Goal: Information Seeking & Learning: Learn about a topic

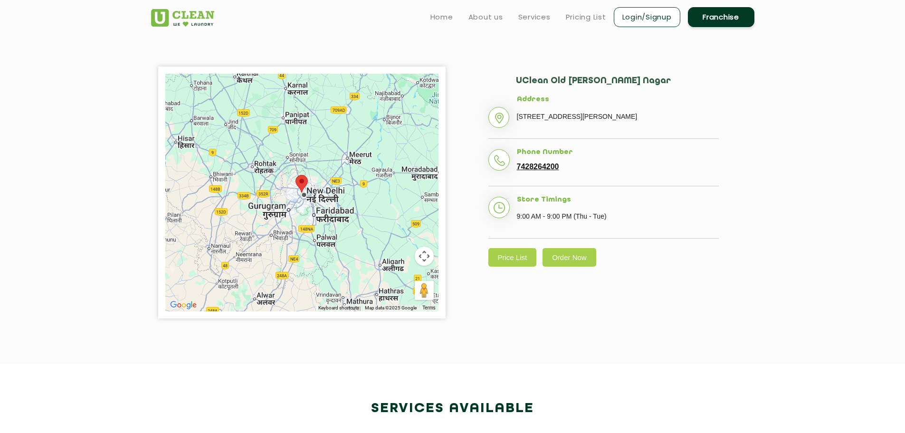
scroll to position [112, 0]
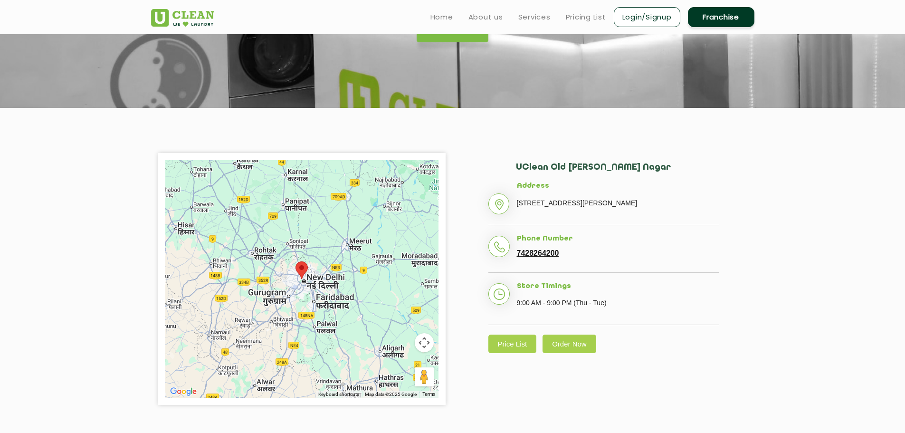
click at [591, 23] on ul "Home About us Services Pricing List Login/Signup Franchise" at bounding box center [589, 17] width 332 height 22
click at [590, 18] on link "Pricing List" at bounding box center [586, 16] width 40 height 11
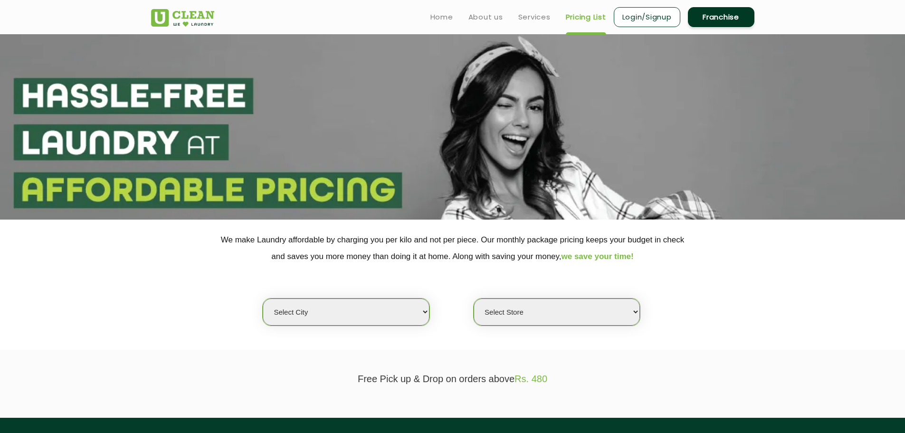
click at [362, 314] on select "Select city [GEOGRAPHIC_DATA] [GEOGRAPHIC_DATA] [GEOGRAPHIC_DATA] [GEOGRAPHIC_D…" at bounding box center [346, 311] width 166 height 27
select select "1"
click at [263, 298] on select "Select city [GEOGRAPHIC_DATA] [GEOGRAPHIC_DATA] [GEOGRAPHIC_DATA] [GEOGRAPHIC_D…" at bounding box center [346, 311] width 166 height 27
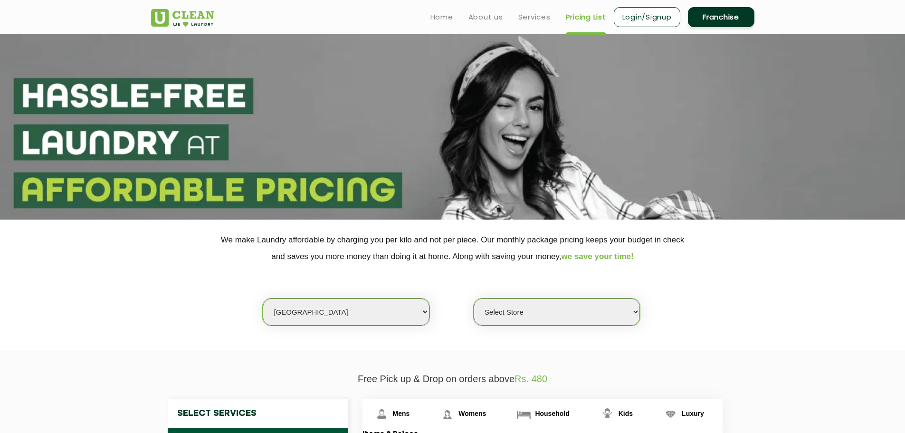
click at [541, 307] on select "Select Store [GEOGRAPHIC_DATA] [GEOGRAPHIC_DATA] 2 [GEOGRAPHIC_DATA] [PERSON_NA…" at bounding box center [557, 311] width 166 height 27
select select "184"
click at [474, 298] on select "Select Store [GEOGRAPHIC_DATA] [GEOGRAPHIC_DATA] 2 [GEOGRAPHIC_DATA] [PERSON_NA…" at bounding box center [557, 311] width 166 height 27
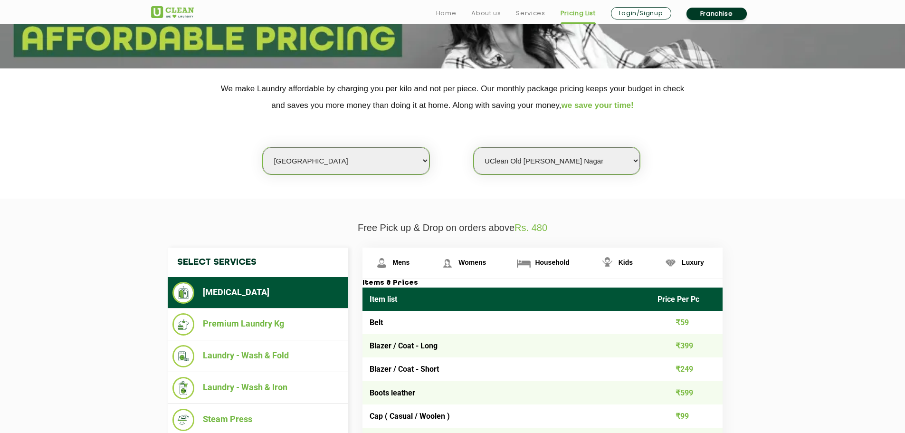
scroll to position [190, 0]
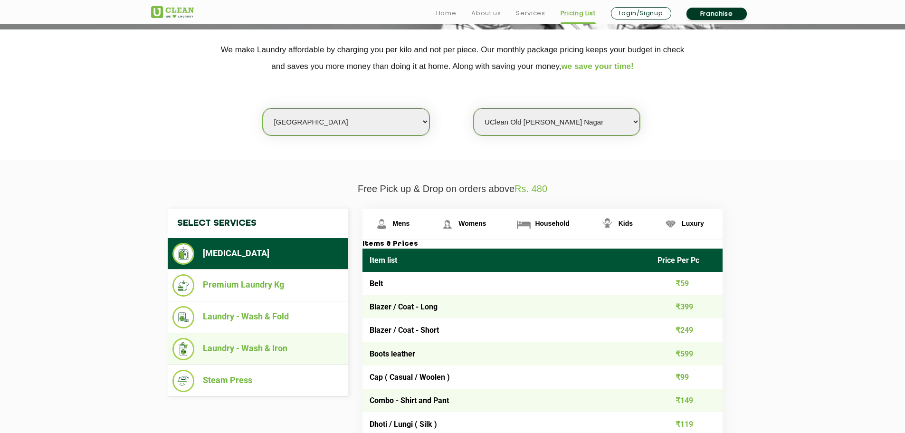
click at [253, 353] on li "Laundry - Wash & Iron" at bounding box center [257, 349] width 171 height 22
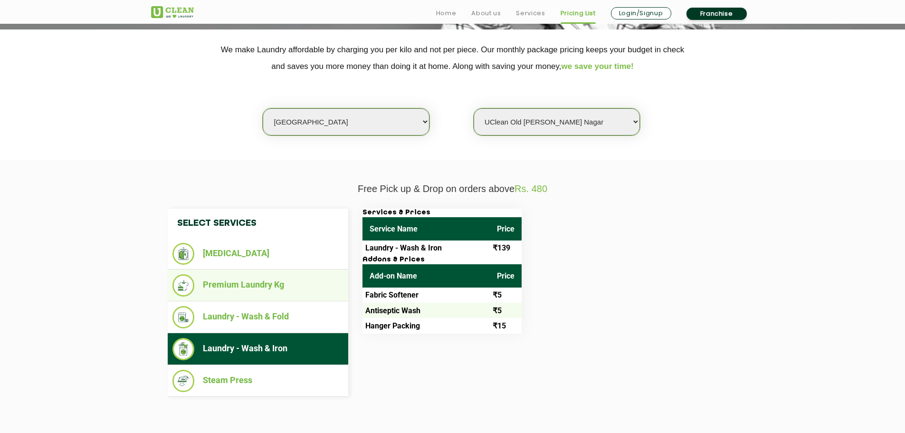
click at [267, 288] on li "Premium Laundry Kg" at bounding box center [257, 285] width 171 height 22
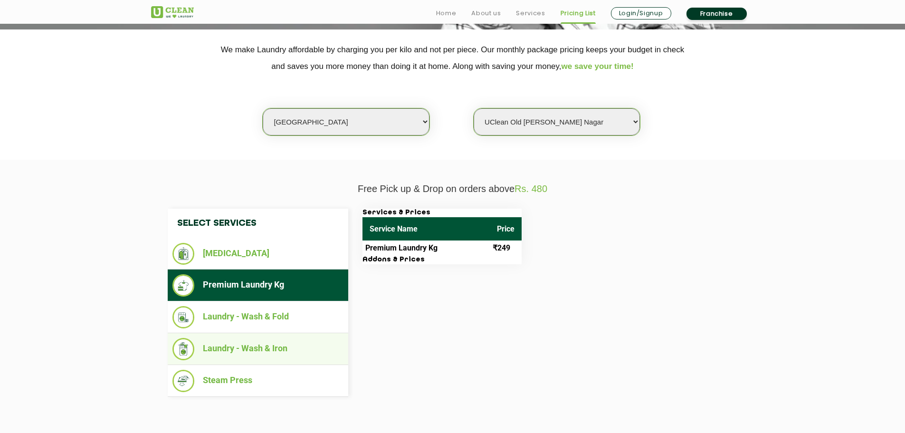
click at [266, 343] on li "Laundry - Wash & Iron" at bounding box center [257, 349] width 171 height 22
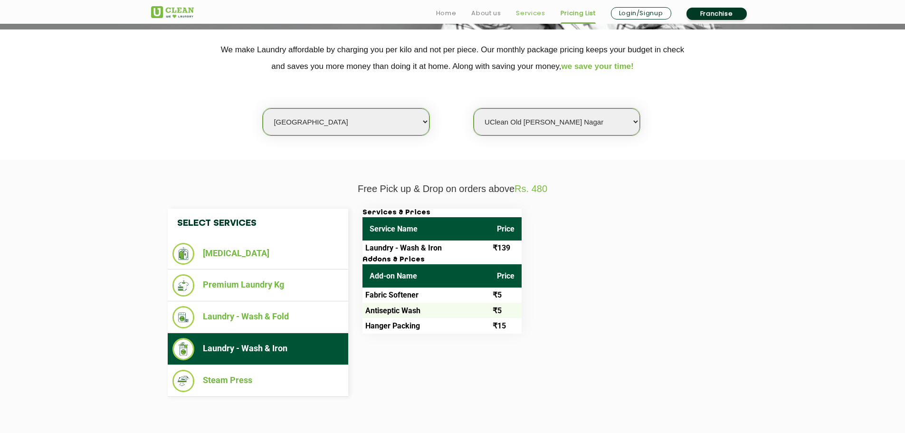
click at [533, 10] on link "Services" at bounding box center [530, 13] width 29 height 11
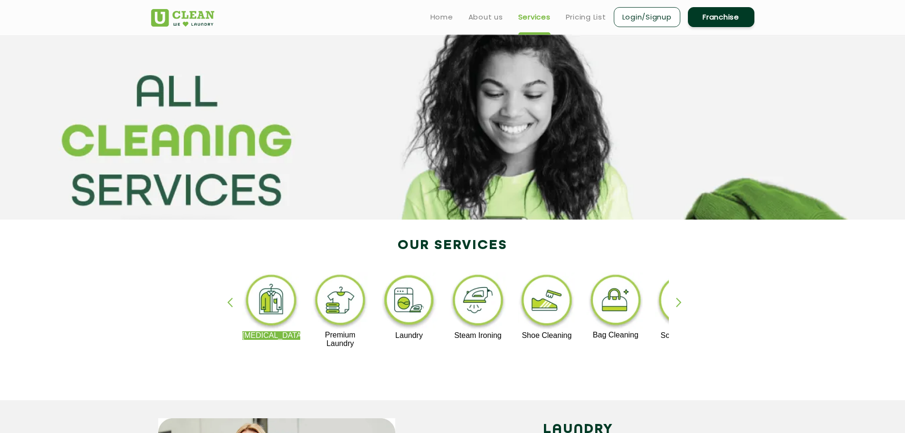
click at [681, 297] on div "button" at bounding box center [683, 310] width 14 height 26
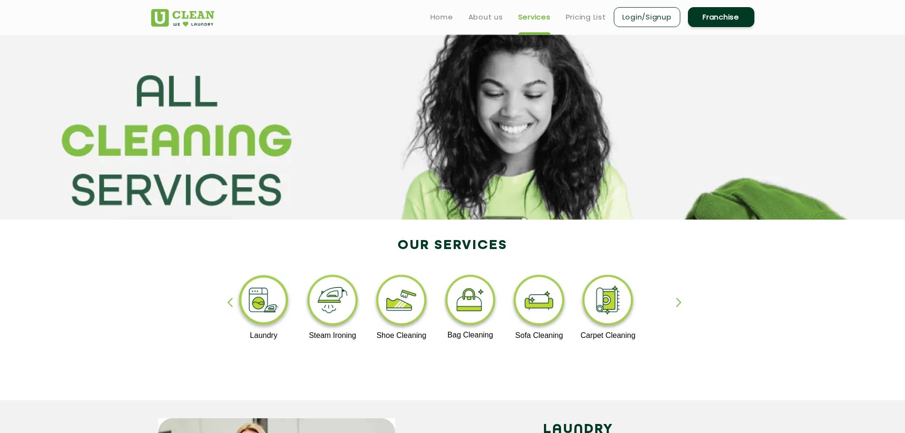
click at [681, 297] on div "button" at bounding box center [683, 310] width 14 height 26
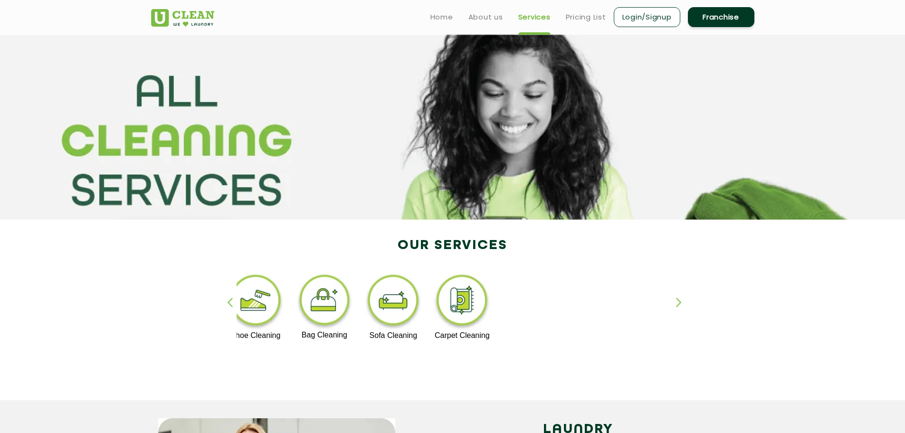
click at [681, 297] on div "button" at bounding box center [683, 310] width 14 height 26
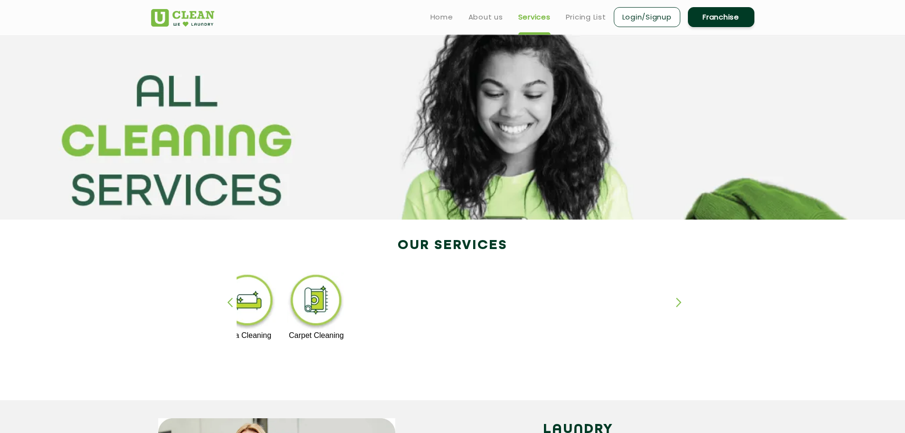
click at [685, 306] on div "button" at bounding box center [683, 310] width 14 height 26
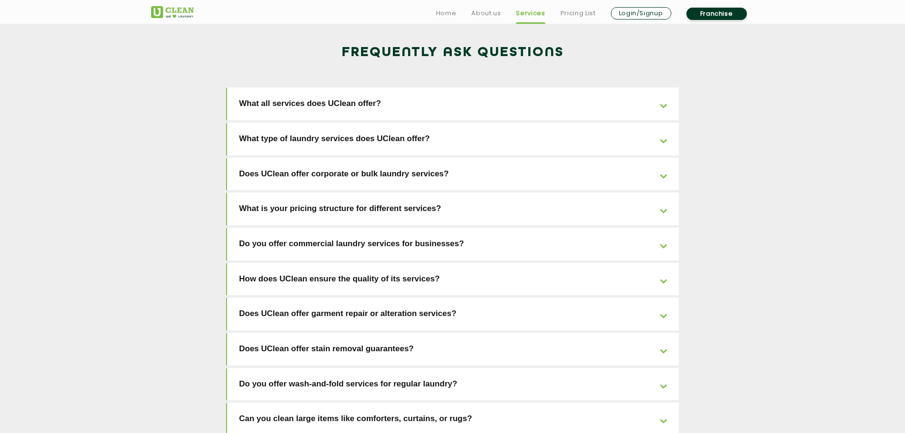
scroll to position [1568, 0]
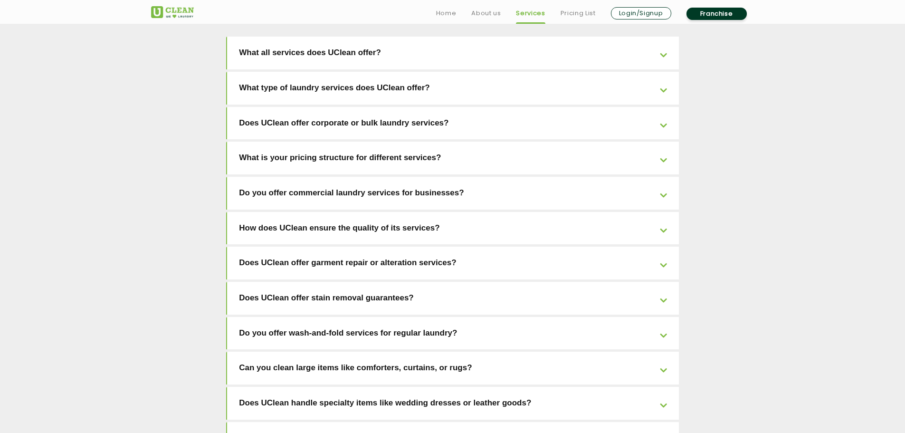
click at [426, 352] on link "Can you clean large items like comforters, curtains, or rugs?" at bounding box center [453, 368] width 452 height 33
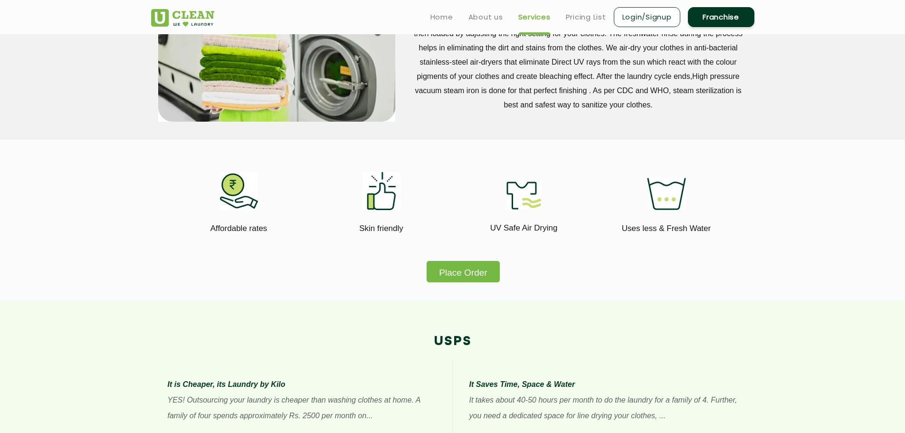
scroll to position [0, 0]
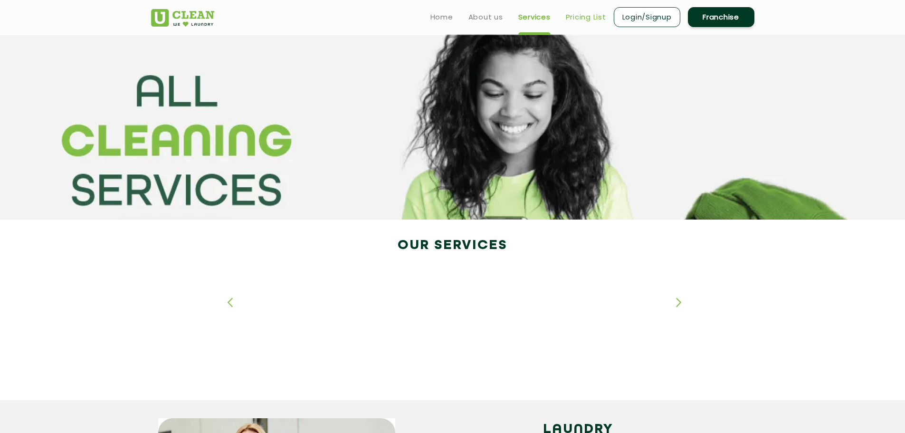
click at [567, 16] on link "Pricing List" at bounding box center [586, 16] width 40 height 11
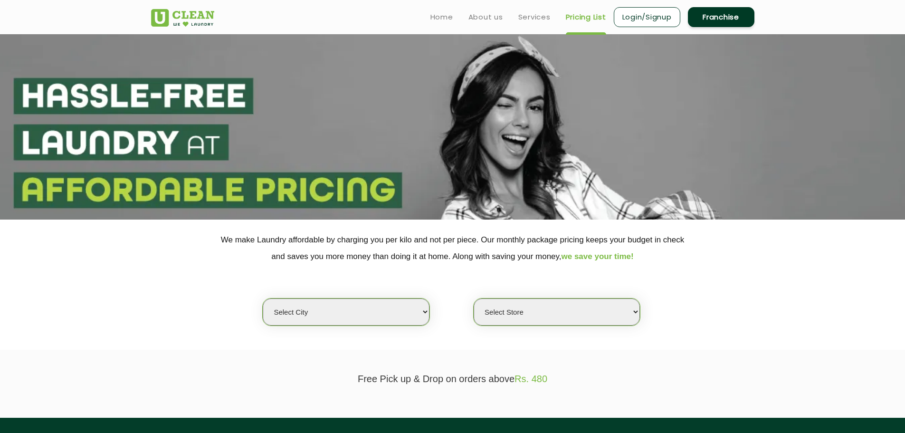
select select "0"
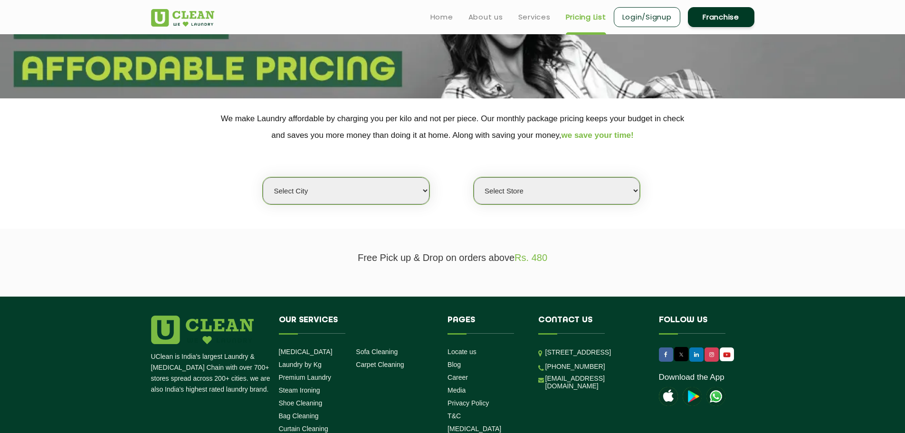
scroll to position [117, 0]
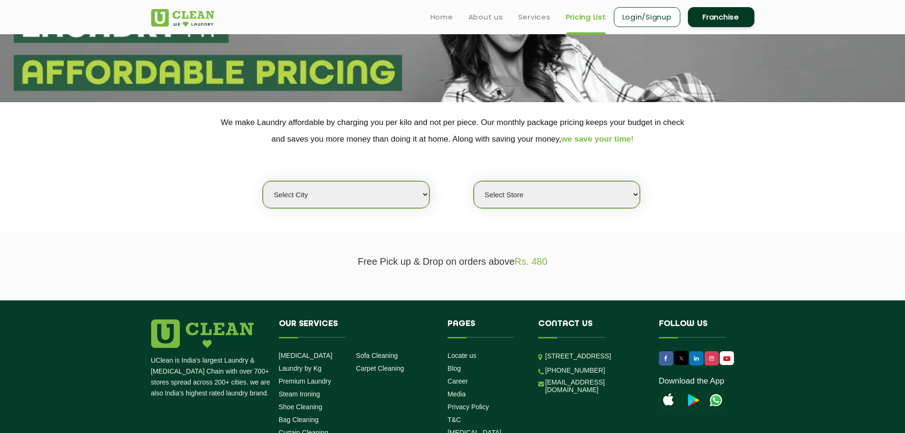
click at [542, 195] on select "Select Store" at bounding box center [557, 194] width 166 height 27
click at [535, 22] on link "Services" at bounding box center [534, 16] width 32 height 11
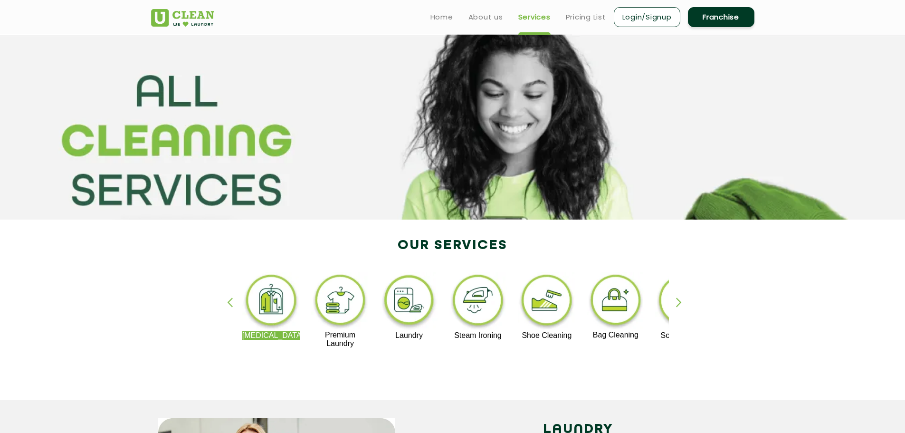
click at [680, 306] on div "button" at bounding box center [683, 310] width 14 height 26
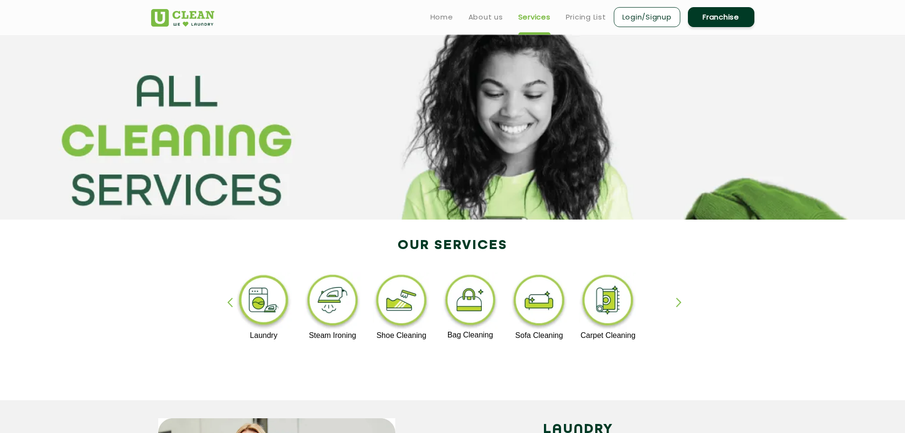
click at [680, 306] on div "button" at bounding box center [683, 310] width 14 height 26
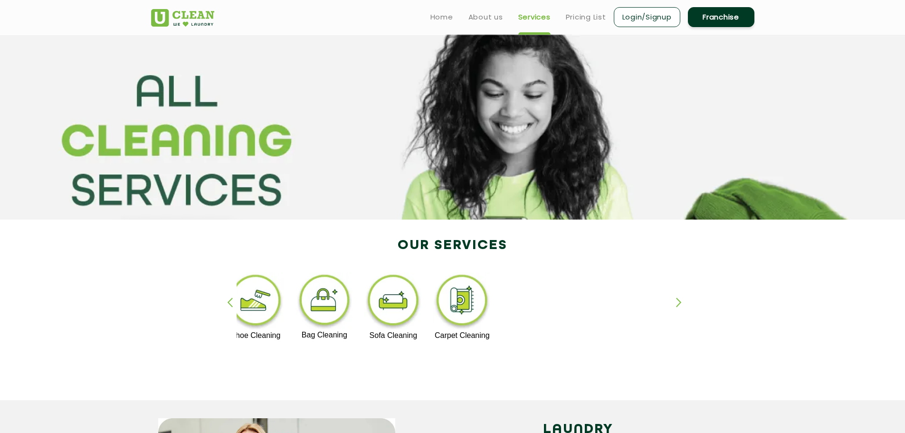
click at [679, 297] on div "[MEDICAL_DATA] Premium Laundry Laundry Steam Ironing Shoe Cleaning Bag Cleaning…" at bounding box center [453, 314] width 618 height 171
click at [679, 299] on div "button" at bounding box center [683, 310] width 14 height 26
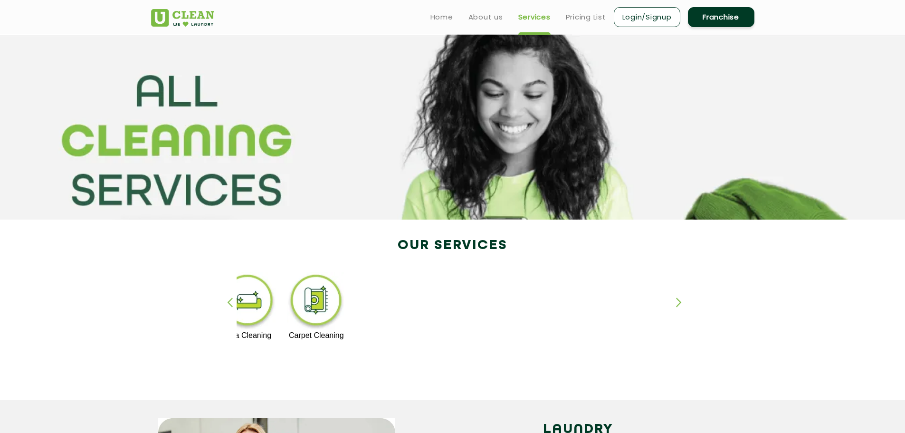
drag, startPoint x: 225, startPoint y: 306, endPoint x: 233, endPoint y: 302, distance: 9.6
click at [230, 304] on div "[MEDICAL_DATA] Premium Laundry Laundry Steam Ironing Shoe Cleaning Bag Cleaning…" at bounding box center [453, 314] width 618 height 171
click at [233, 302] on div "button" at bounding box center [234, 310] width 14 height 26
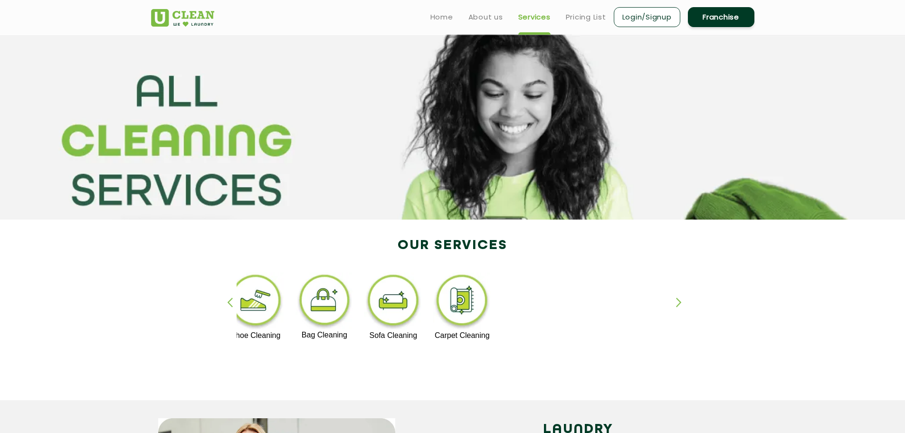
click at [233, 302] on div "button" at bounding box center [234, 310] width 14 height 26
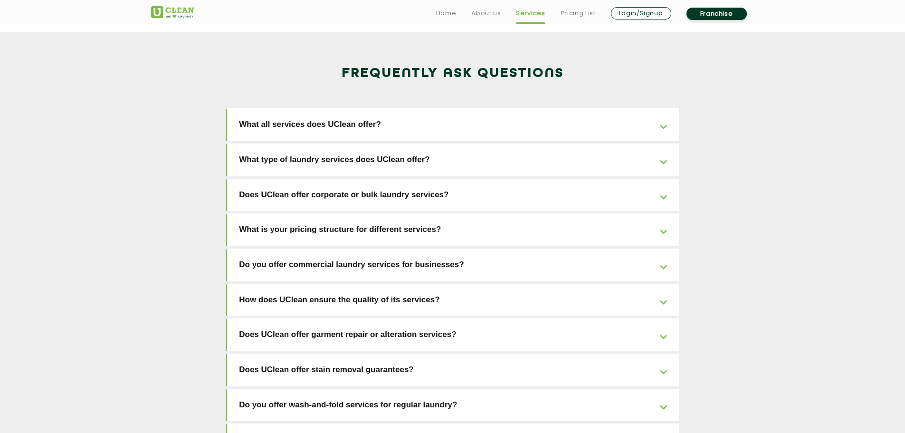
scroll to position [1520, 0]
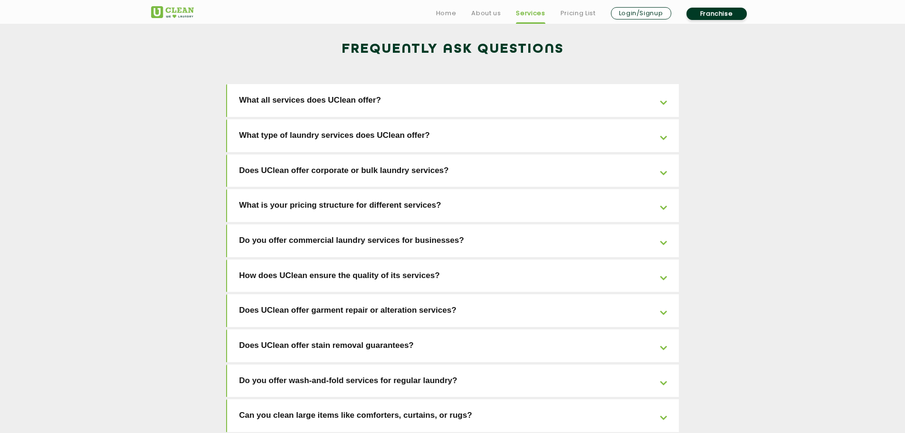
click at [275, 399] on link "Can you clean large items like comforters, curtains, or rugs?" at bounding box center [453, 415] width 452 height 33
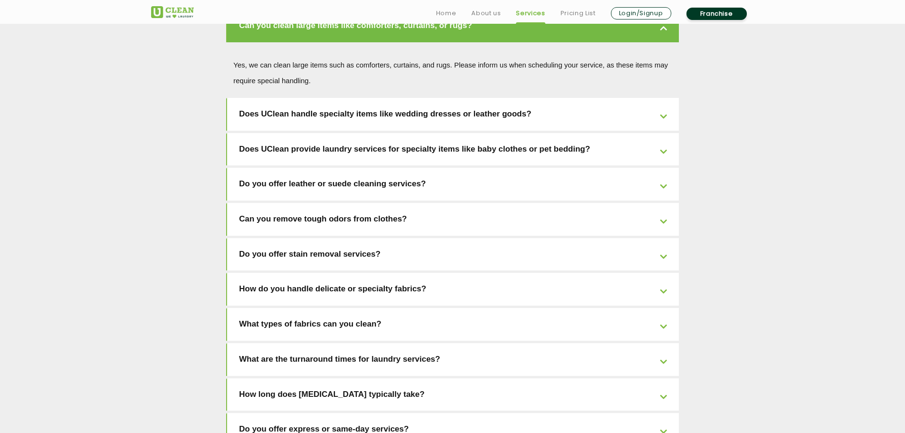
scroll to position [1995, 0]
